Goal: Information Seeking & Learning: Learn about a topic

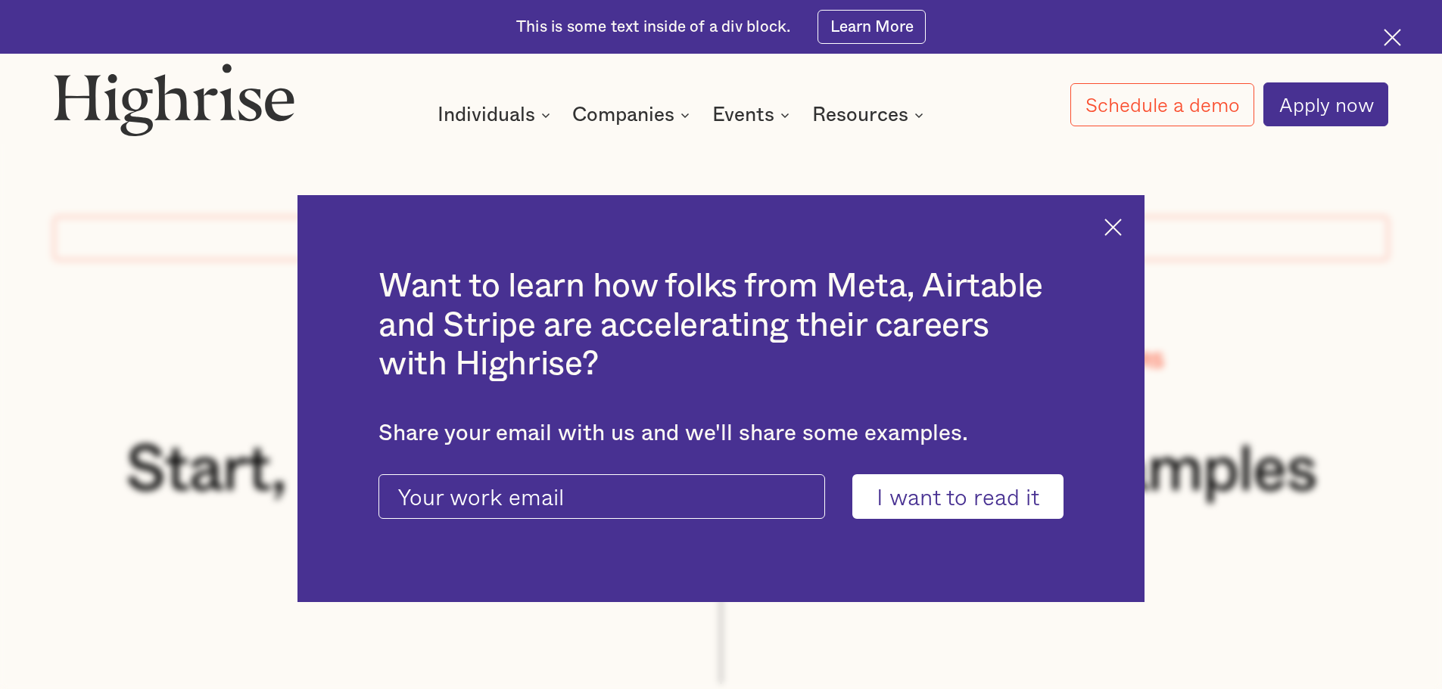
click at [1106, 229] on div "Want to learn how folks from Meta, Airtable and Stripe are accelerating their c…" at bounding box center [720, 399] width 847 height 408
click at [1113, 229] on div "Want to learn how folks from Meta, Airtable and Stripe are accelerating their c…" at bounding box center [720, 399] width 847 height 408
click at [1119, 229] on img at bounding box center [1112, 227] width 17 height 17
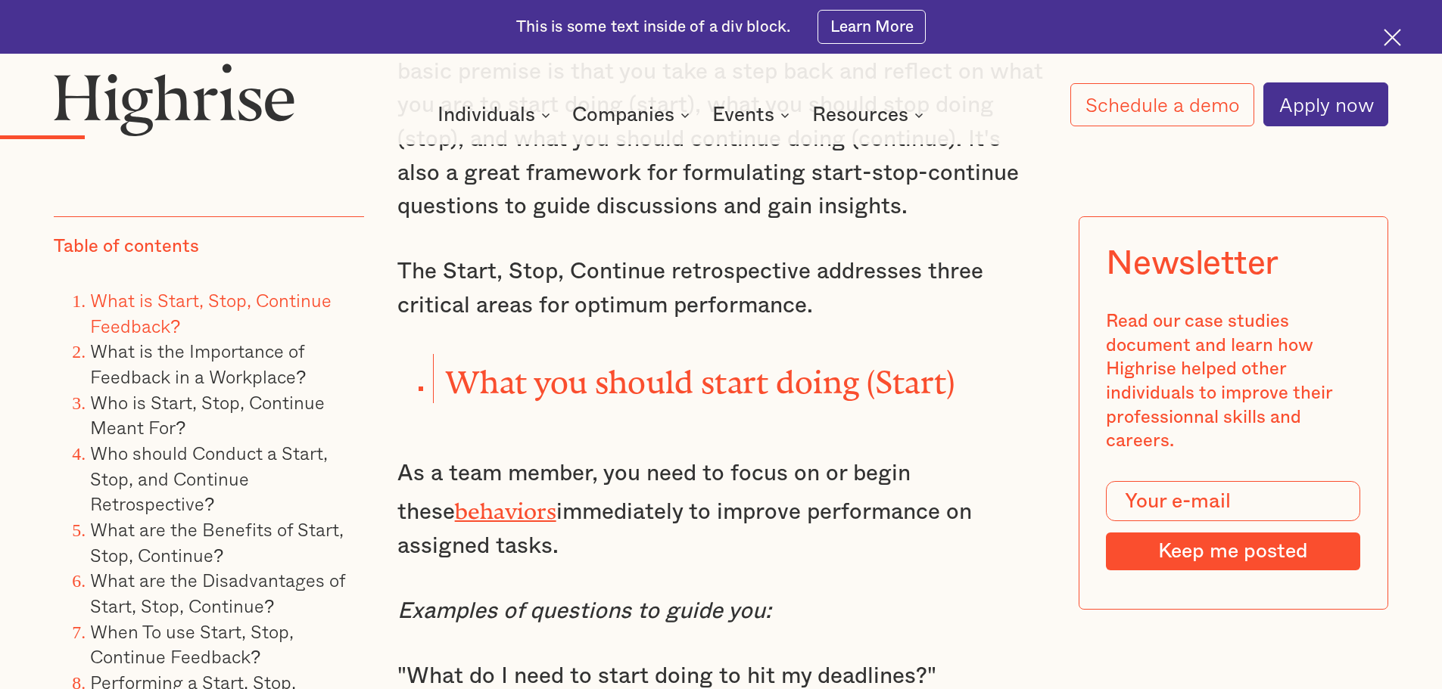
scroll to position [2346, 0]
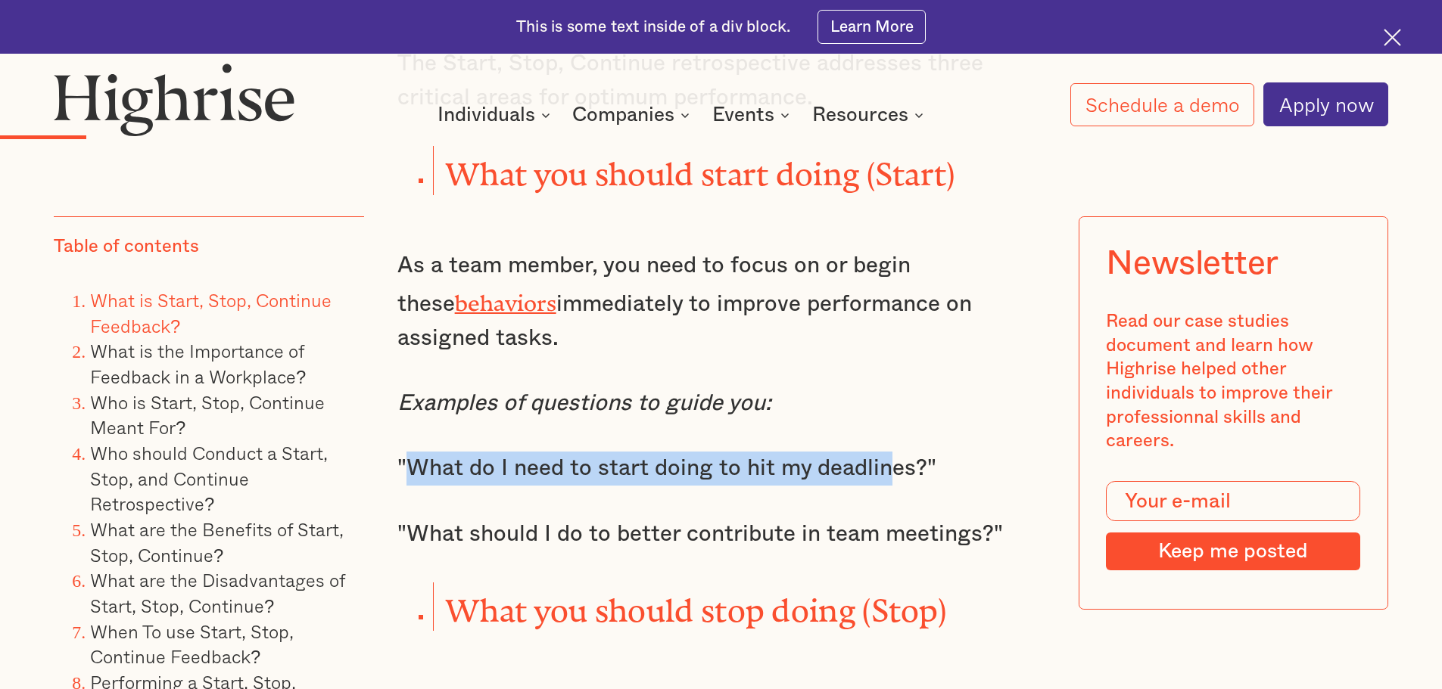
drag, startPoint x: 404, startPoint y: 441, endPoint x: 892, endPoint y: 435, distance: 487.5
click at [892, 452] on p ""What do I need to start doing to hit my deadlines?"" at bounding box center [721, 469] width 648 height 34
click at [468, 452] on p ""What do I need to start doing to hit my deadlines?"" at bounding box center [721, 469] width 648 height 34
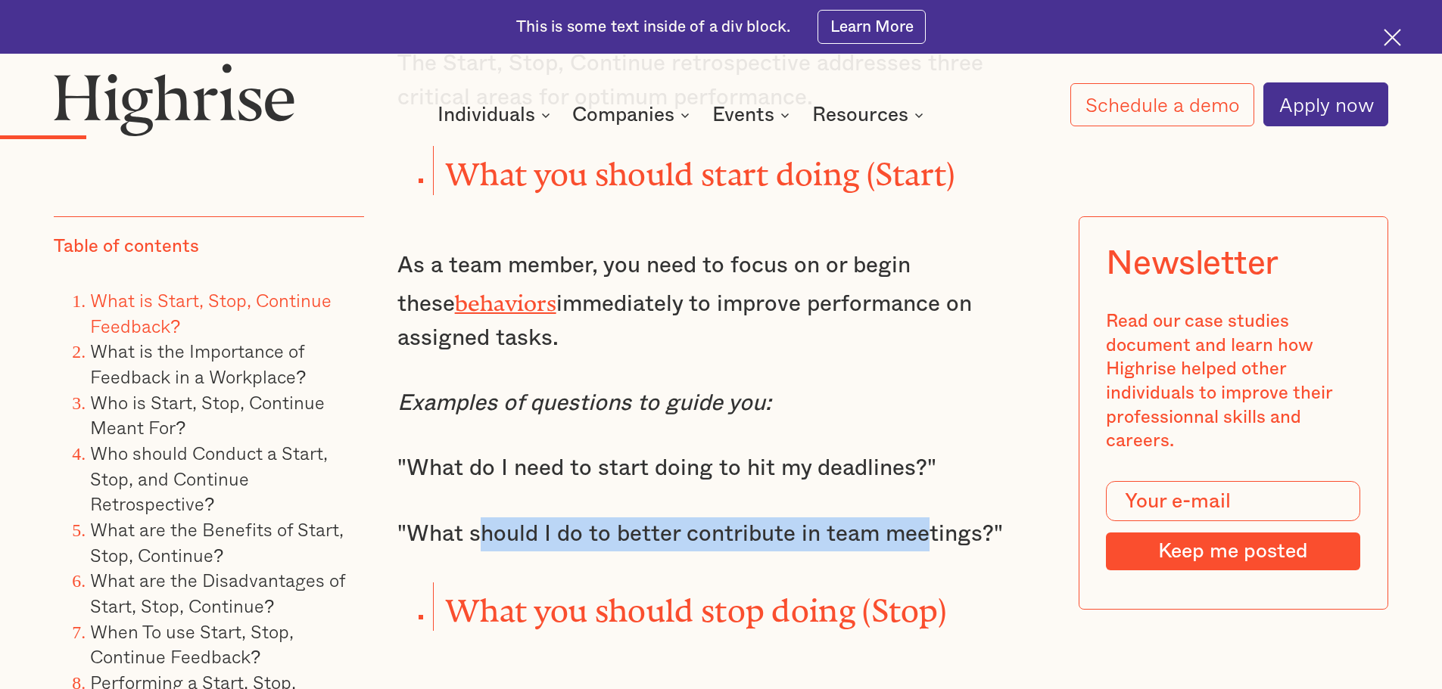
drag, startPoint x: 478, startPoint y: 511, endPoint x: 918, endPoint y: 490, distance: 441.0
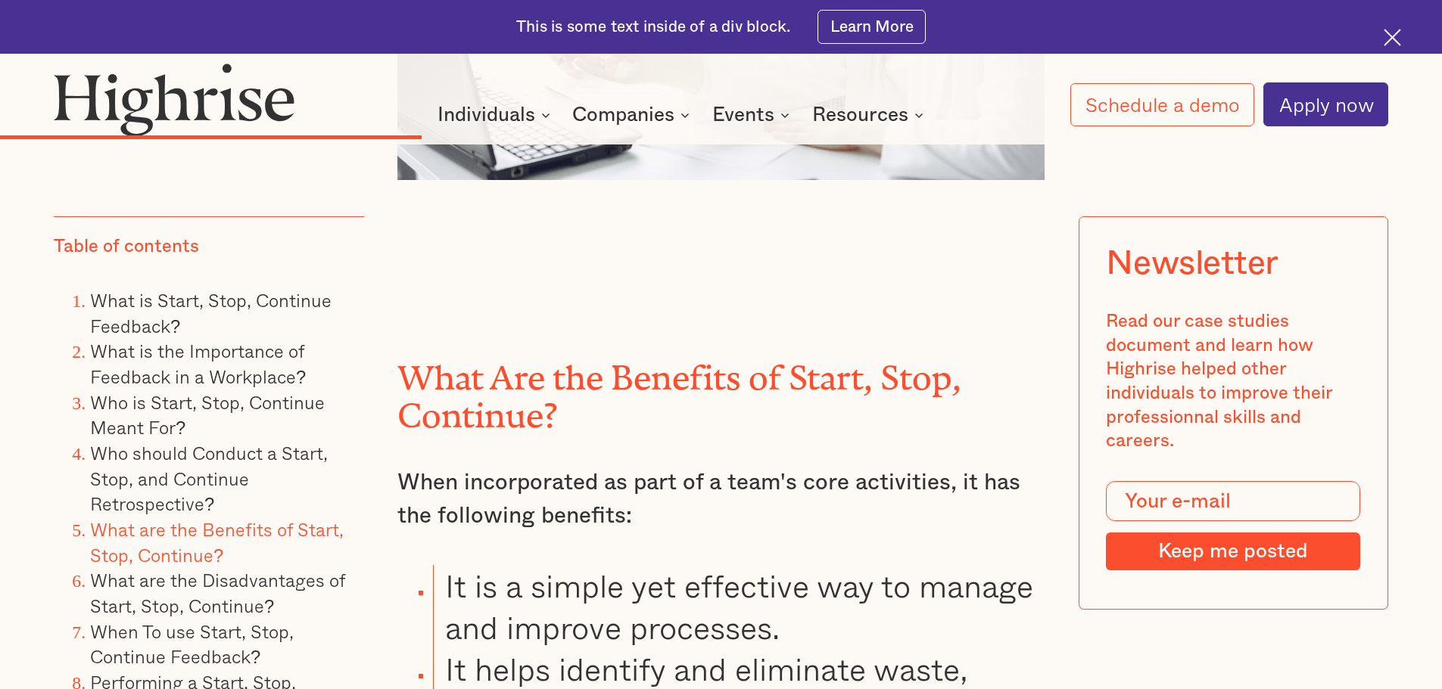
scroll to position [6055, 0]
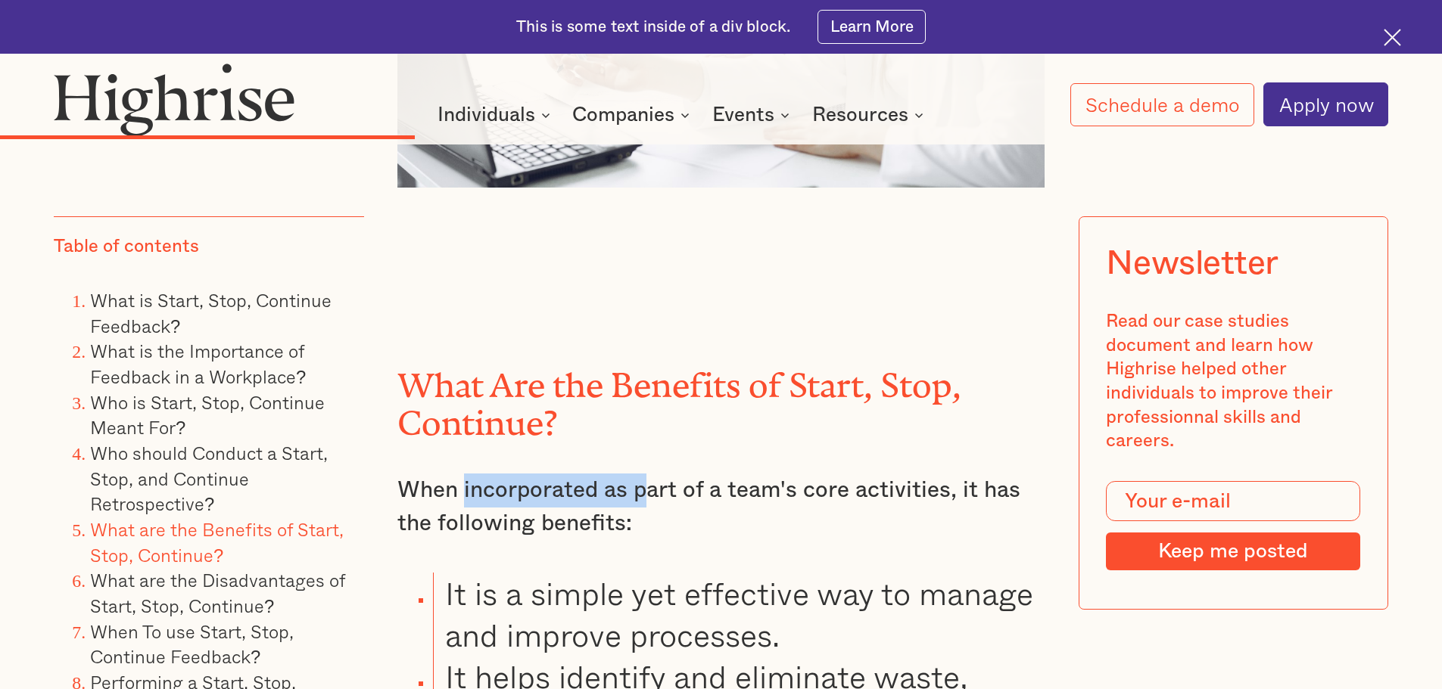
drag, startPoint x: 460, startPoint y: 476, endPoint x: 649, endPoint y: 487, distance: 189.6
click at [649, 484] on p "When incorporated as part of a team's core activities, it has the following ben…" at bounding box center [721, 507] width 648 height 67
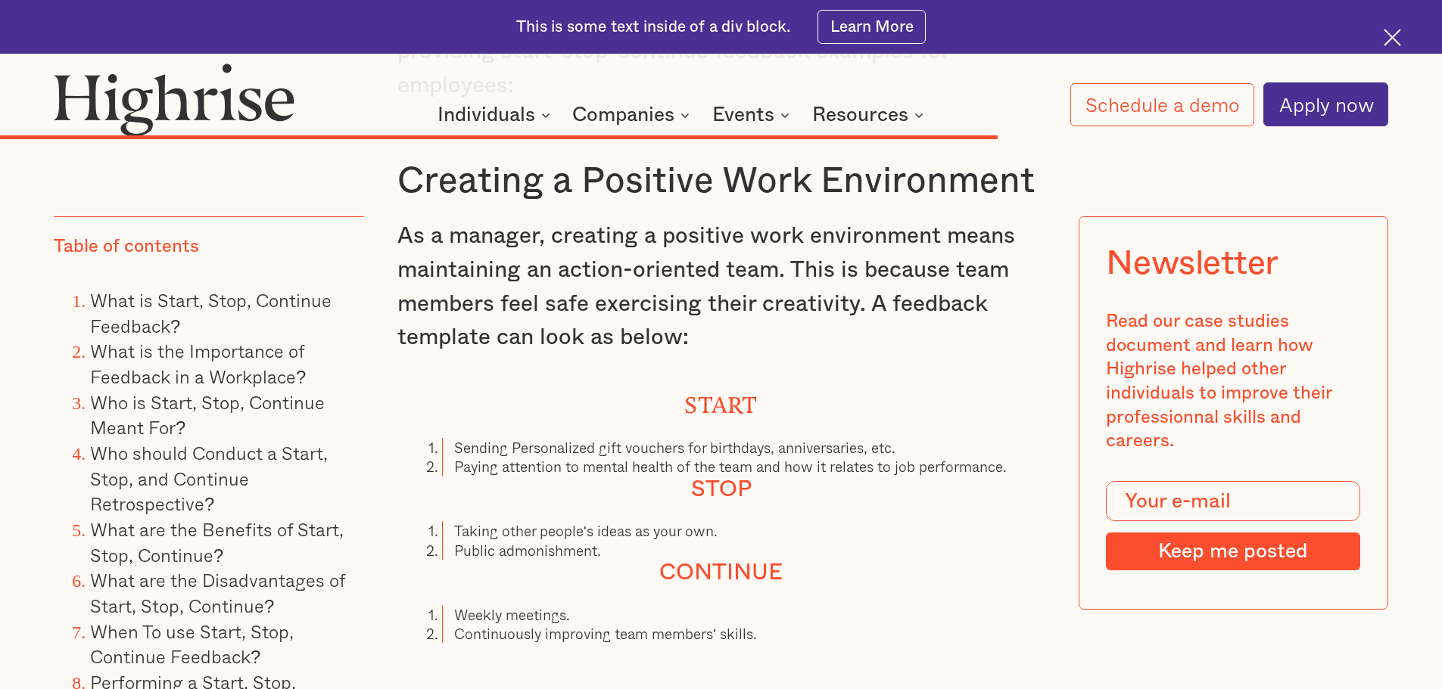
scroll to position [12639, 0]
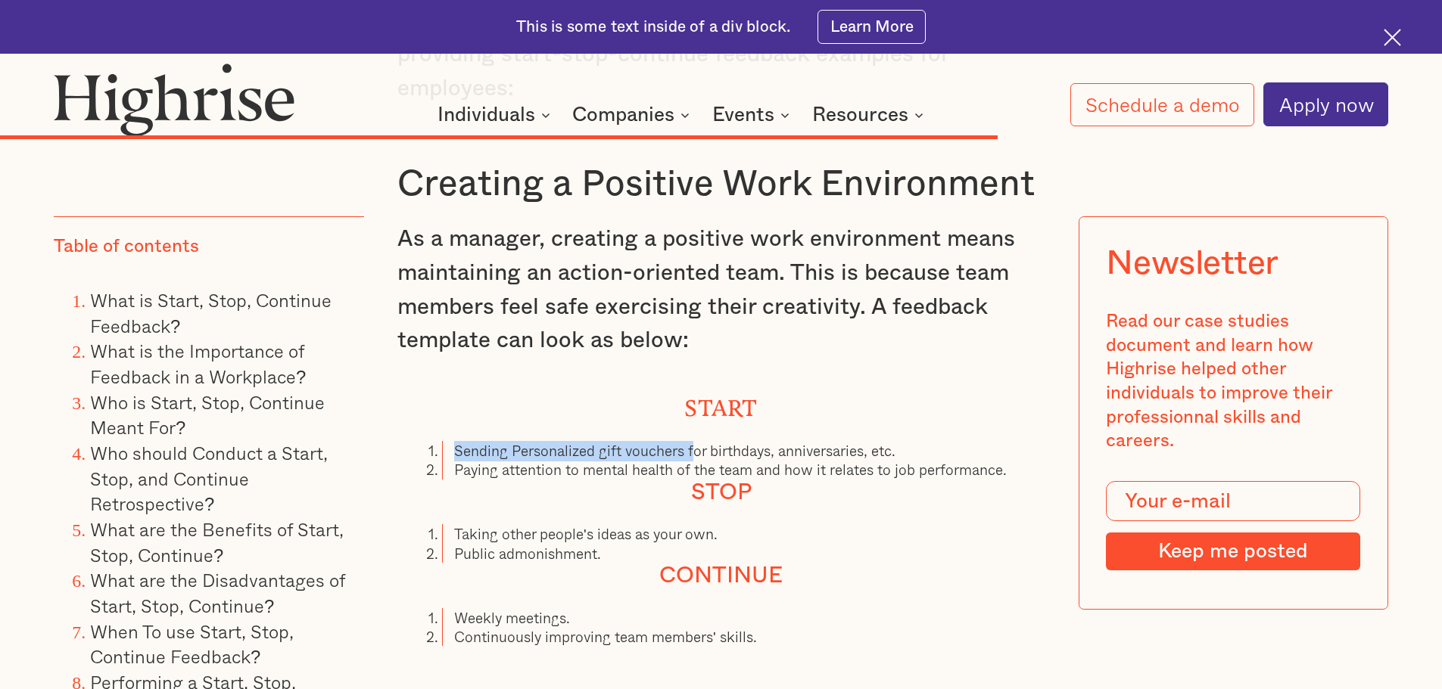
drag, startPoint x: 451, startPoint y: 441, endPoint x: 704, endPoint y: 441, distance: 252.8
click at [699, 442] on li "Sending Personalized gift vouchers for birthdays, anniversaries, etc." at bounding box center [743, 450] width 602 height 19
click at [725, 441] on li "Sending Personalized gift vouchers for birthdays, anniversaries, etc." at bounding box center [743, 450] width 602 height 19
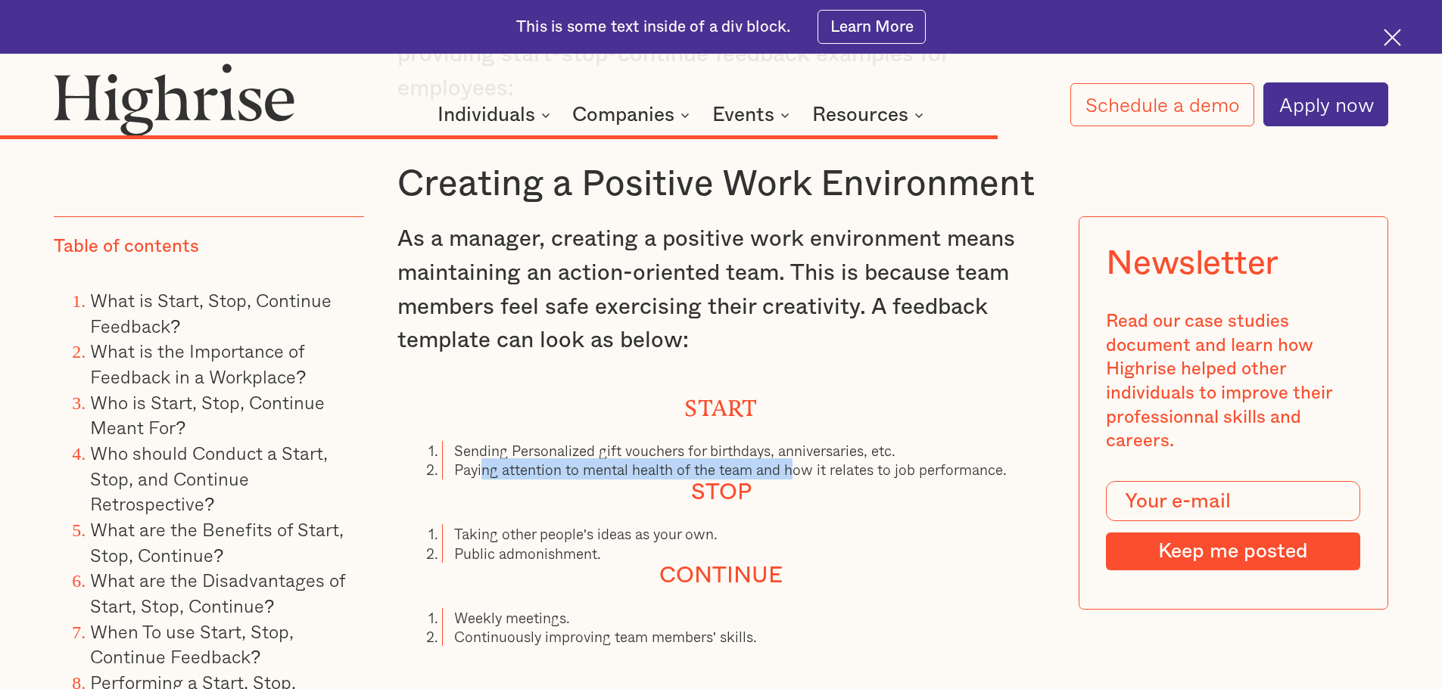
drag, startPoint x: 480, startPoint y: 457, endPoint x: 796, endPoint y: 454, distance: 316.4
click at [795, 460] on li "Paying attention to mental health of the team and how it relates to job perform…" at bounding box center [743, 469] width 602 height 19
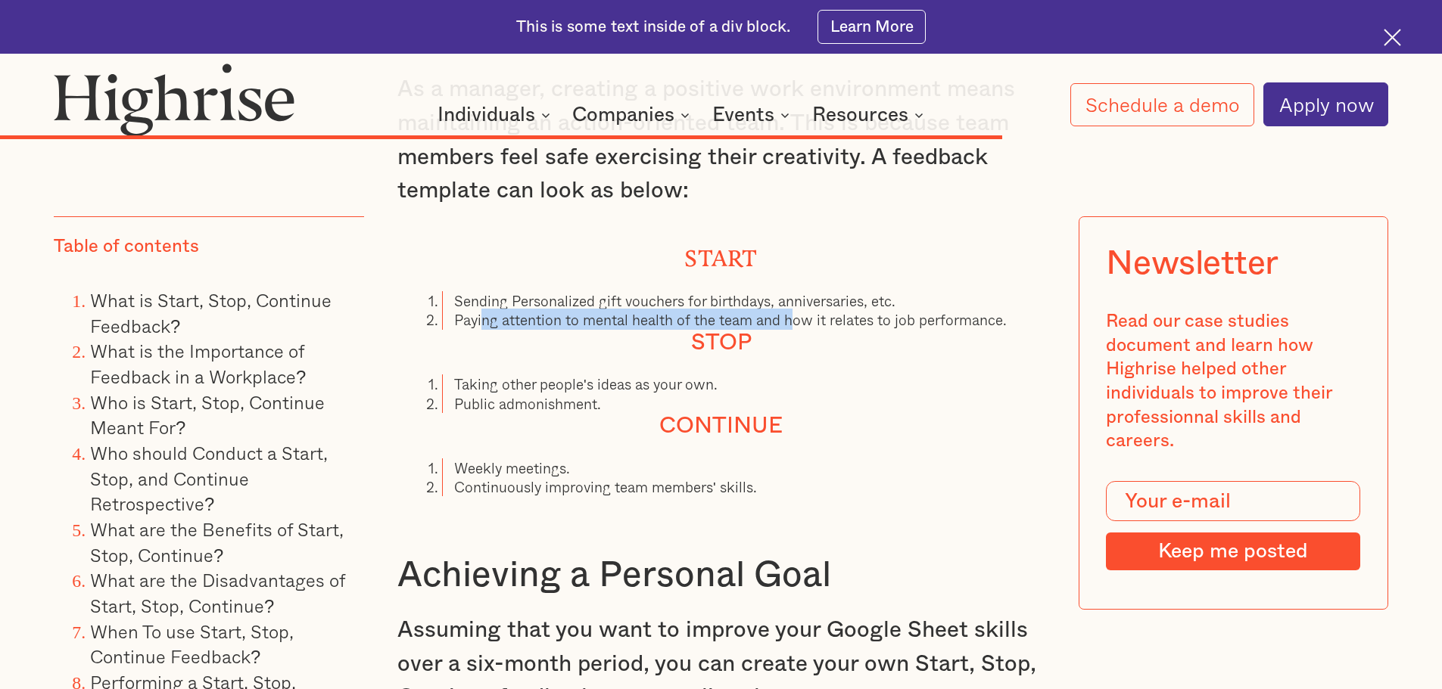
scroll to position [12791, 0]
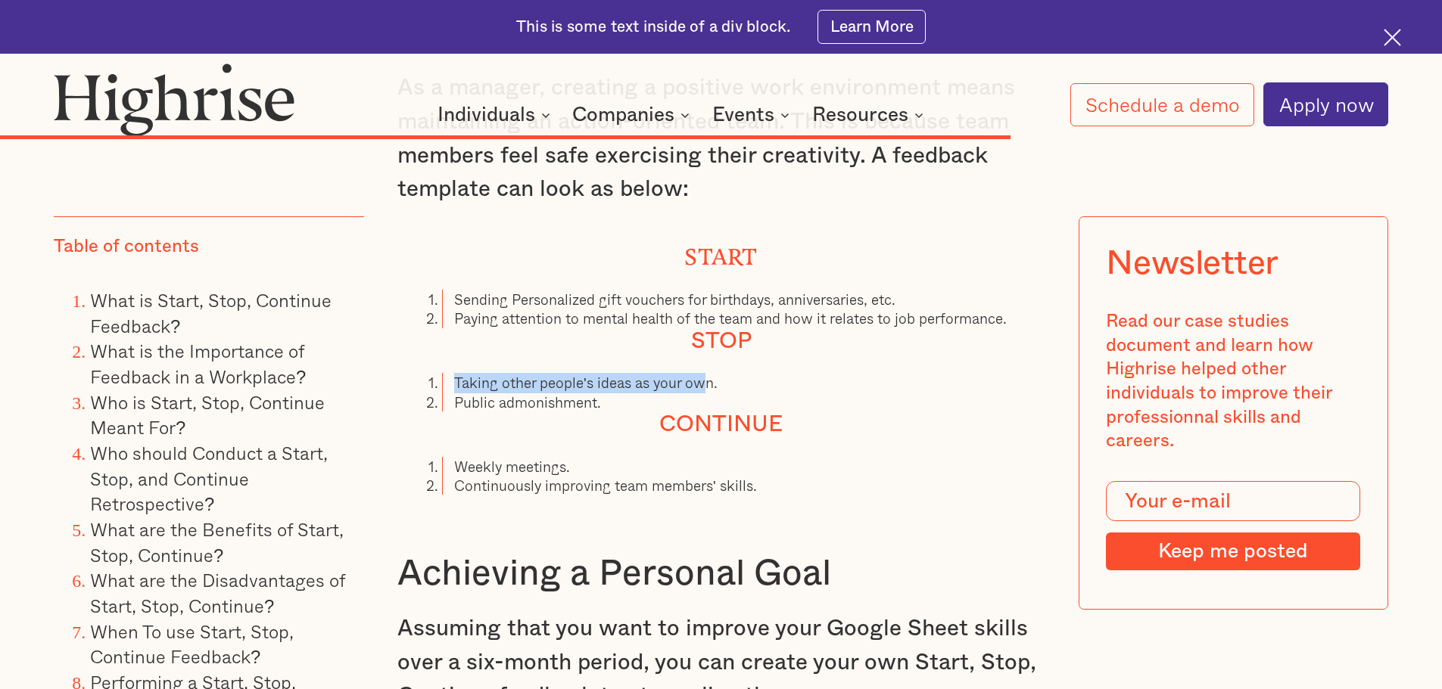
drag, startPoint x: 447, startPoint y: 367, endPoint x: 709, endPoint y: 369, distance: 261.9
click at [709, 373] on li "Taking other people's ideas as your own." at bounding box center [743, 382] width 602 height 19
click at [600, 393] on li "Public admonishment." at bounding box center [743, 402] width 602 height 19
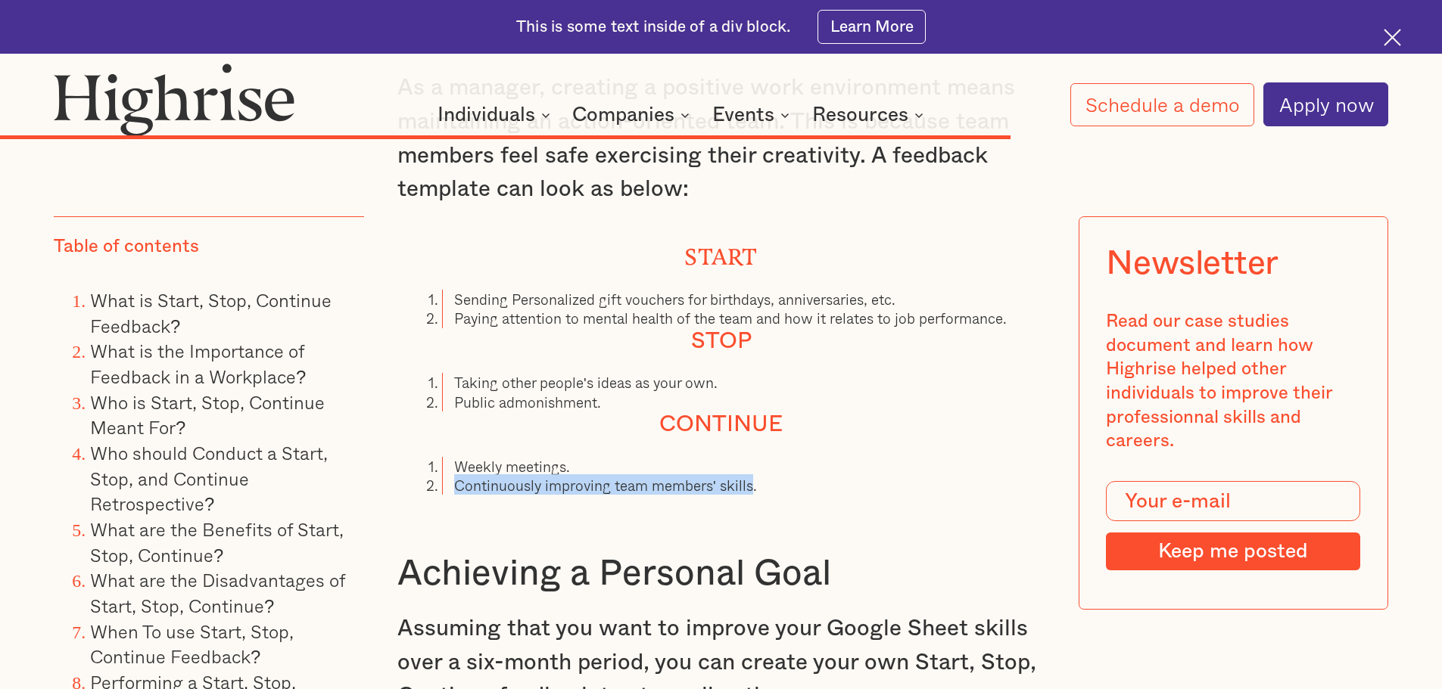
drag, startPoint x: 750, startPoint y: 472, endPoint x: 449, endPoint y: 465, distance: 301.3
click at [449, 476] on li "Continuously improving team members' skills." at bounding box center [743, 485] width 602 height 19
copy li "Continuously improving team members' skills"
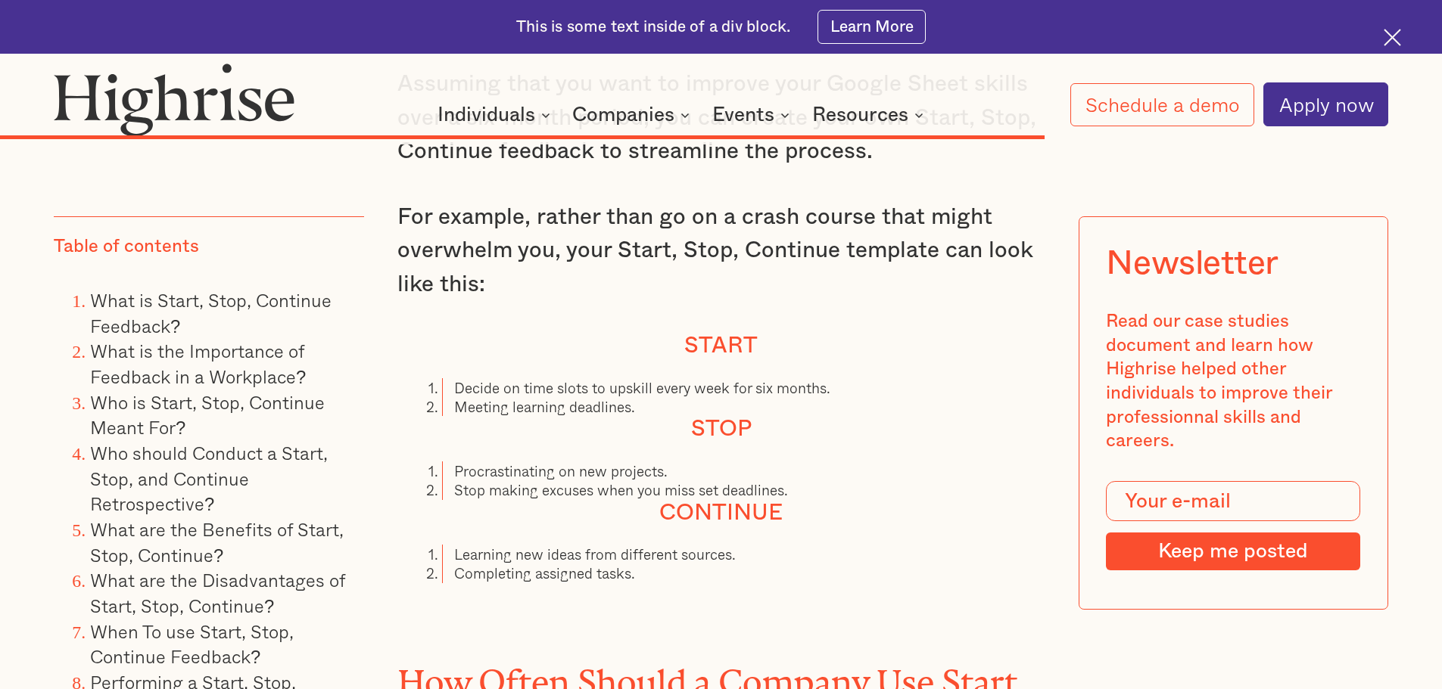
scroll to position [13396, 0]
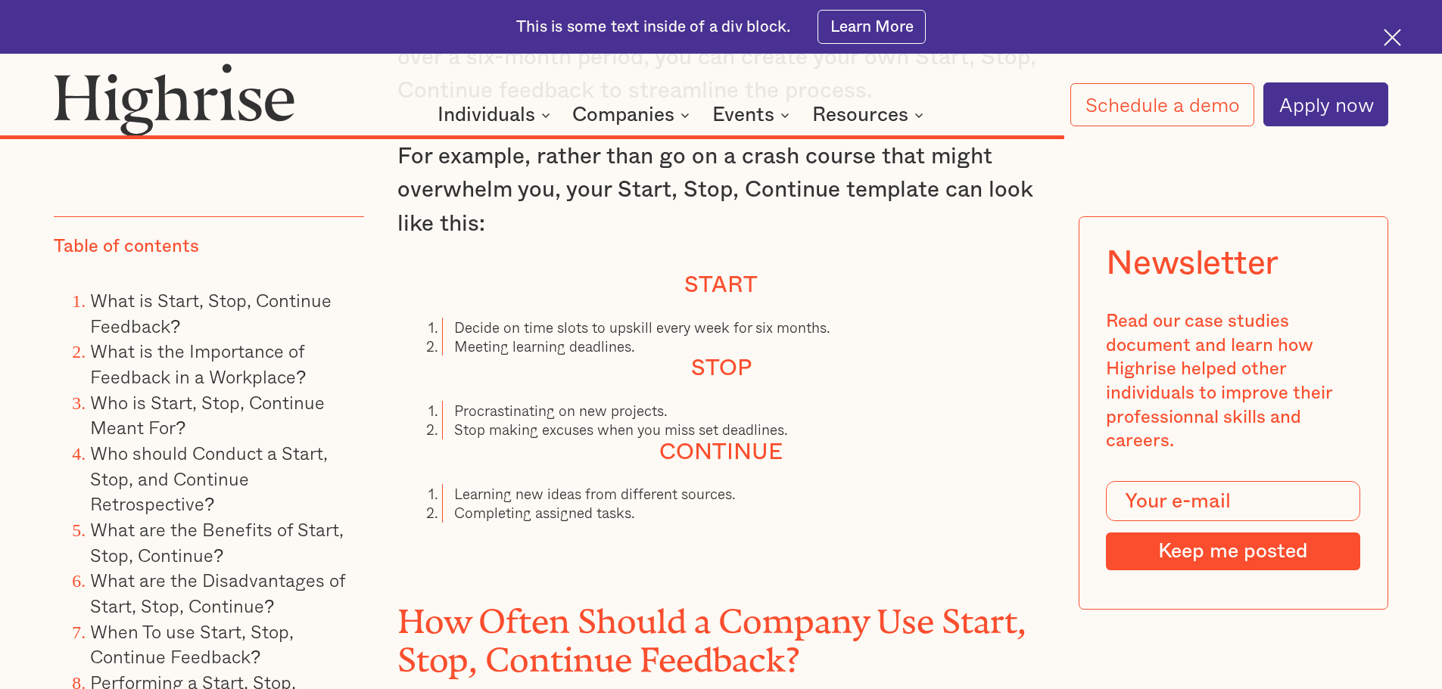
click at [546, 318] on li "Decide on time slots to upskill every week for six months." at bounding box center [743, 327] width 602 height 19
drag, startPoint x: 546, startPoint y: 310, endPoint x: 476, endPoint y: 324, distance: 71.8
click at [477, 322] on li "Decide on time slots to upskill every week for six months." at bounding box center [743, 327] width 602 height 19
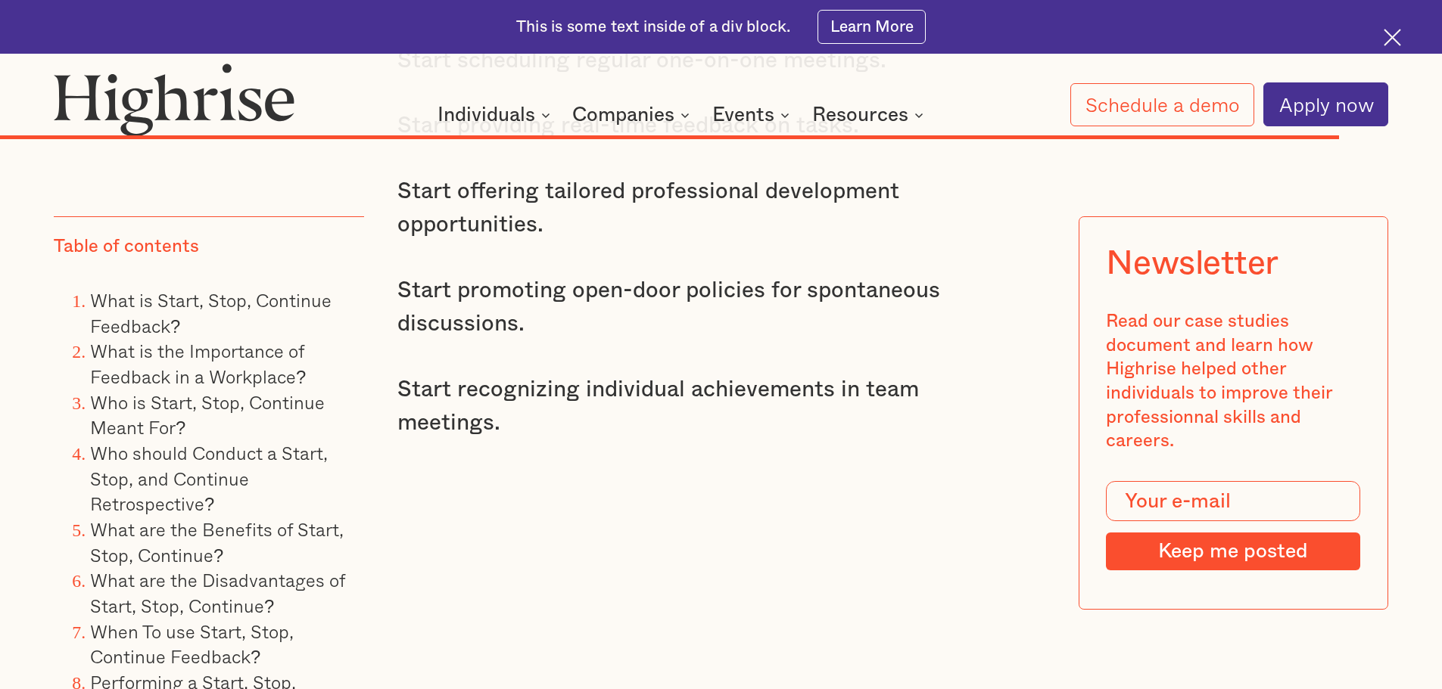
scroll to position [16878, 0]
